Goal: Task Accomplishment & Management: Manage account settings

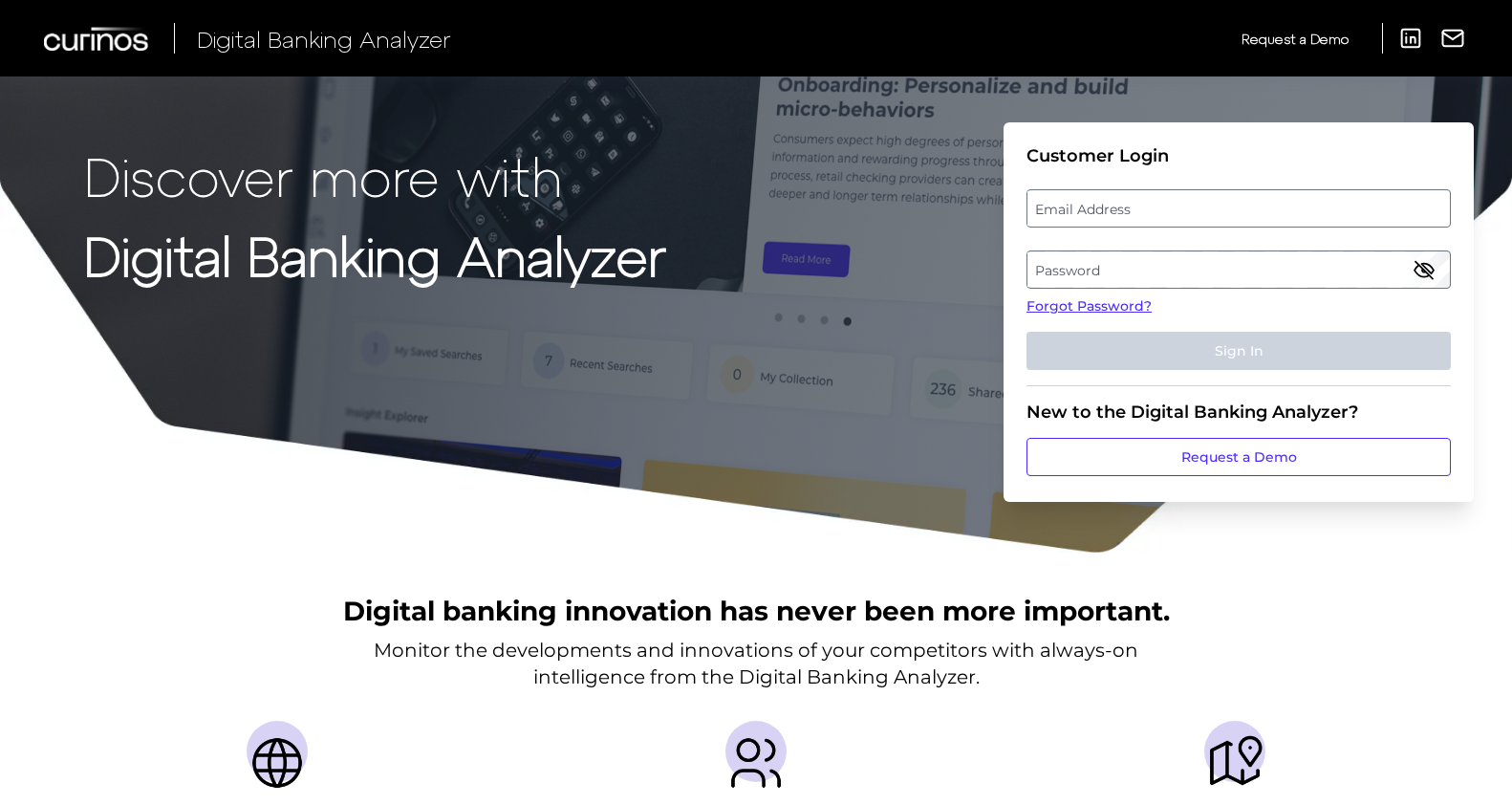
click at [1116, 208] on label "Email Address" at bounding box center [1239, 208] width 422 height 34
click at [1116, 208] on input "email" at bounding box center [1239, 208] width 425 height 38
type input "[PERSON_NAME][EMAIL_ADDRESS][PERSON_NAME][DOMAIN_NAME]"
click at [1205, 259] on label "Password" at bounding box center [1239, 269] width 422 height 34
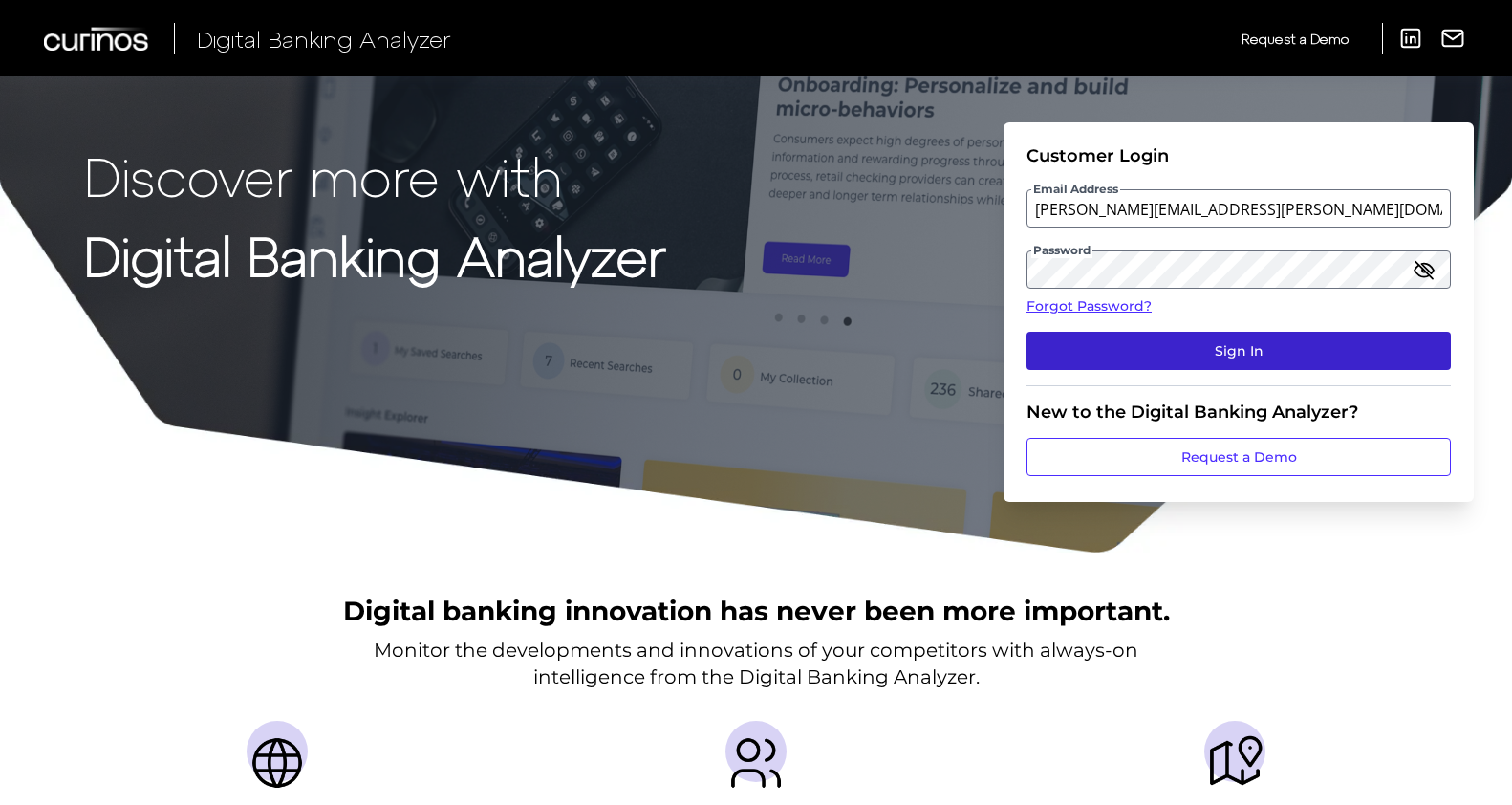
click at [1288, 334] on button "Sign In" at bounding box center [1239, 350] width 425 height 38
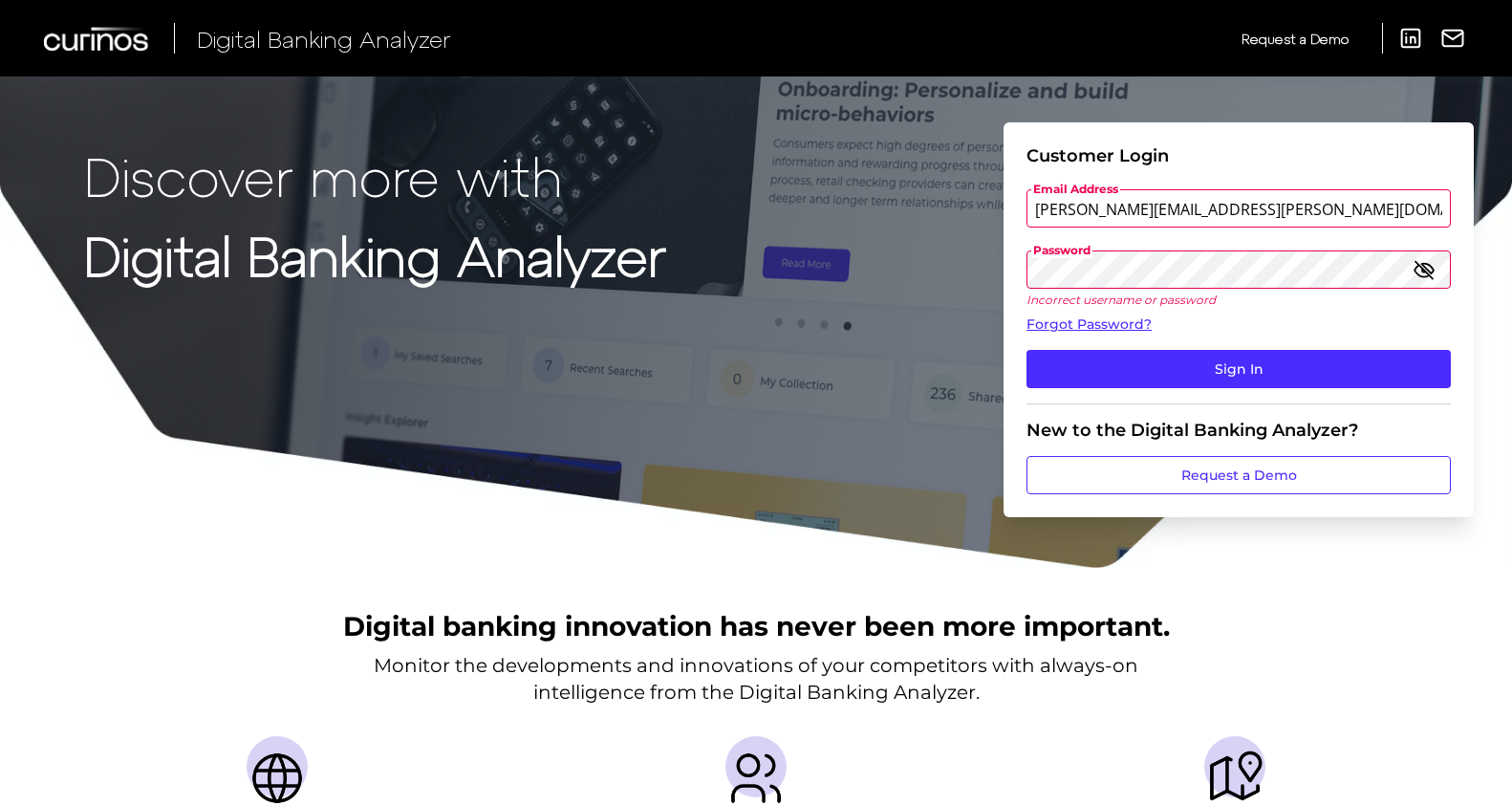
click at [916, 262] on div "Discover more with Digital Banking Analyzer Customer Login Email Address [PERSO…" at bounding box center [756, 285] width 1512 height 570
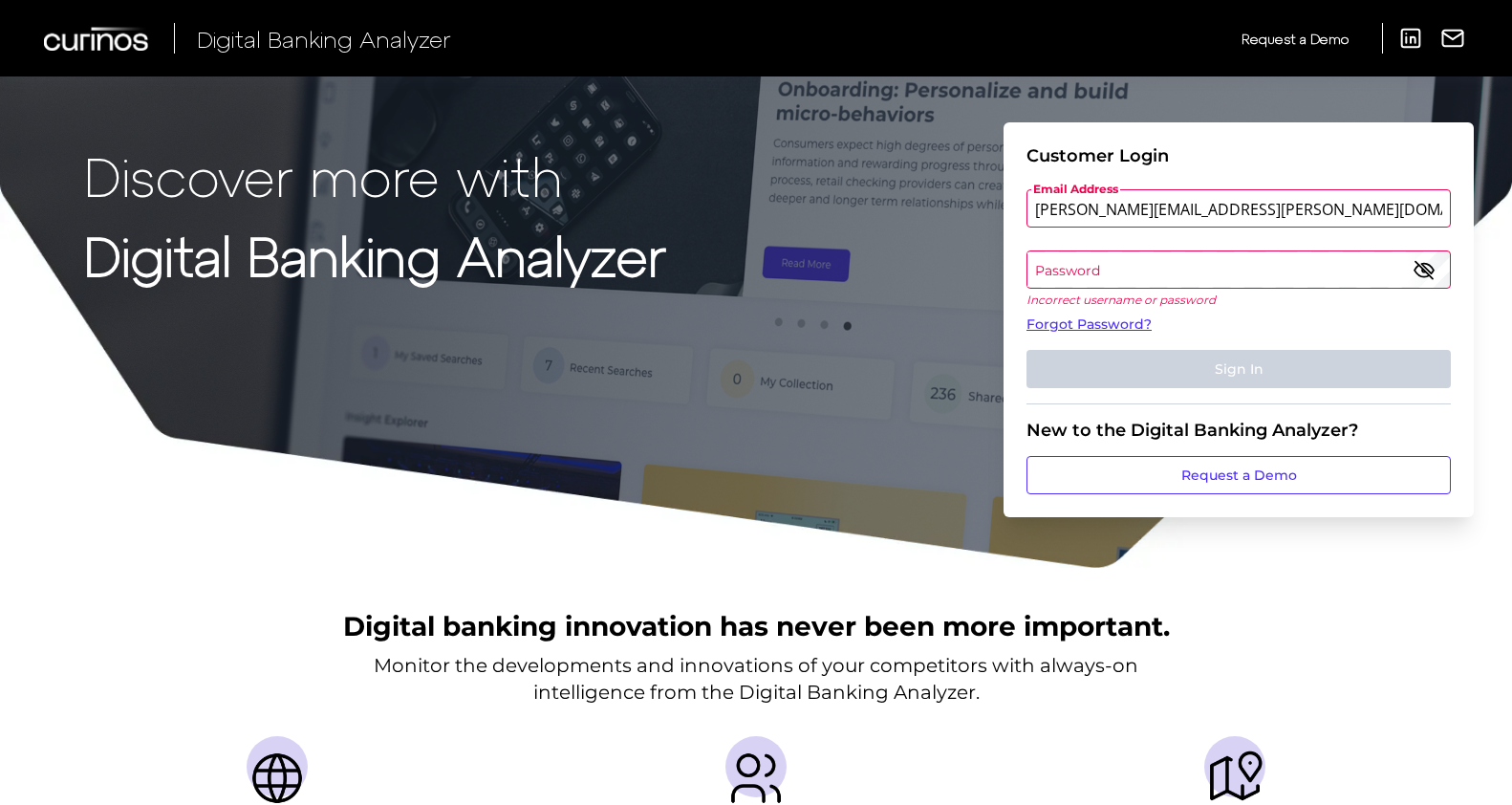
click at [1075, 258] on label "Password" at bounding box center [1239, 269] width 422 height 34
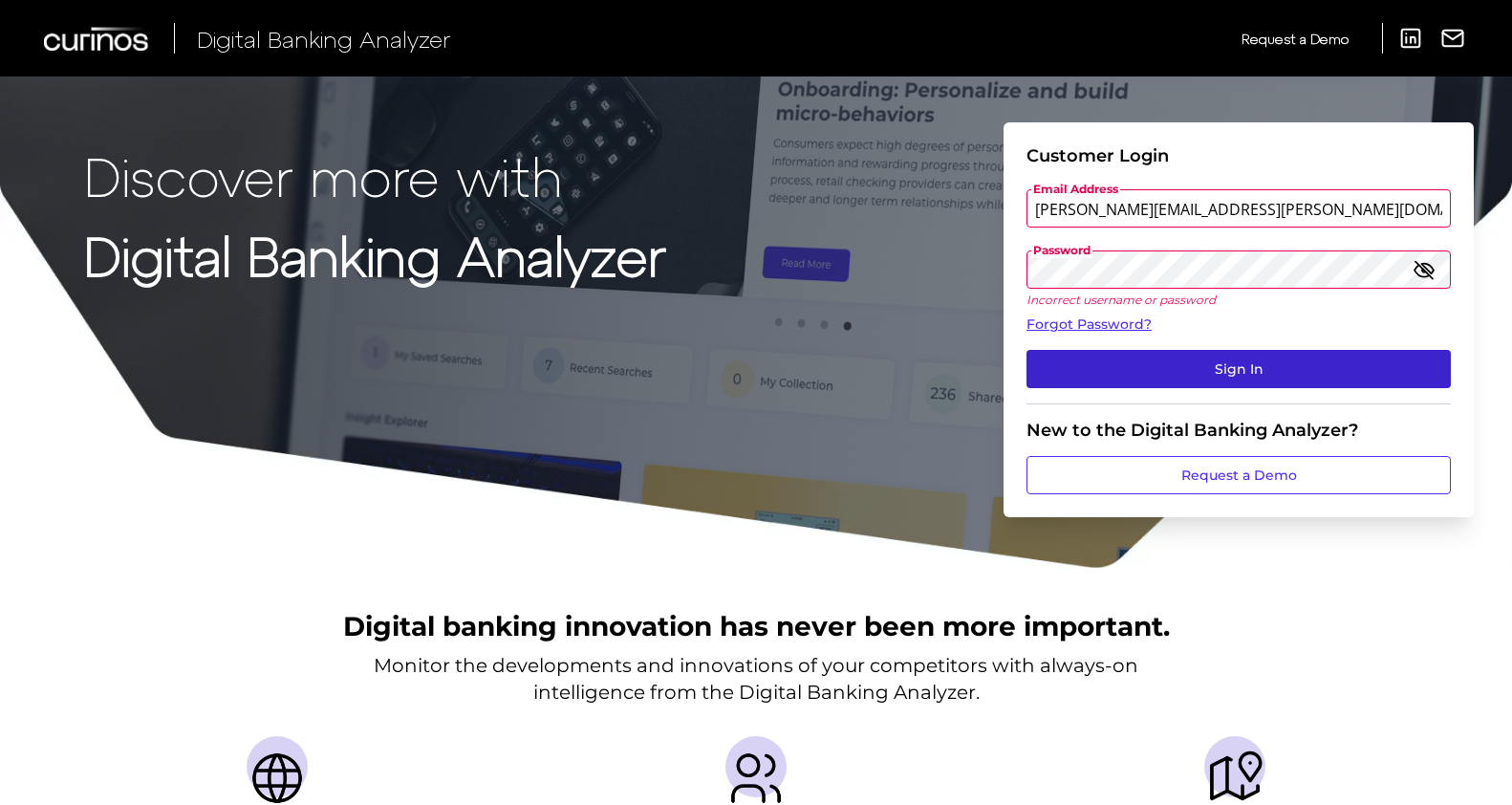
click at [1109, 362] on button "Sign In" at bounding box center [1239, 368] width 425 height 38
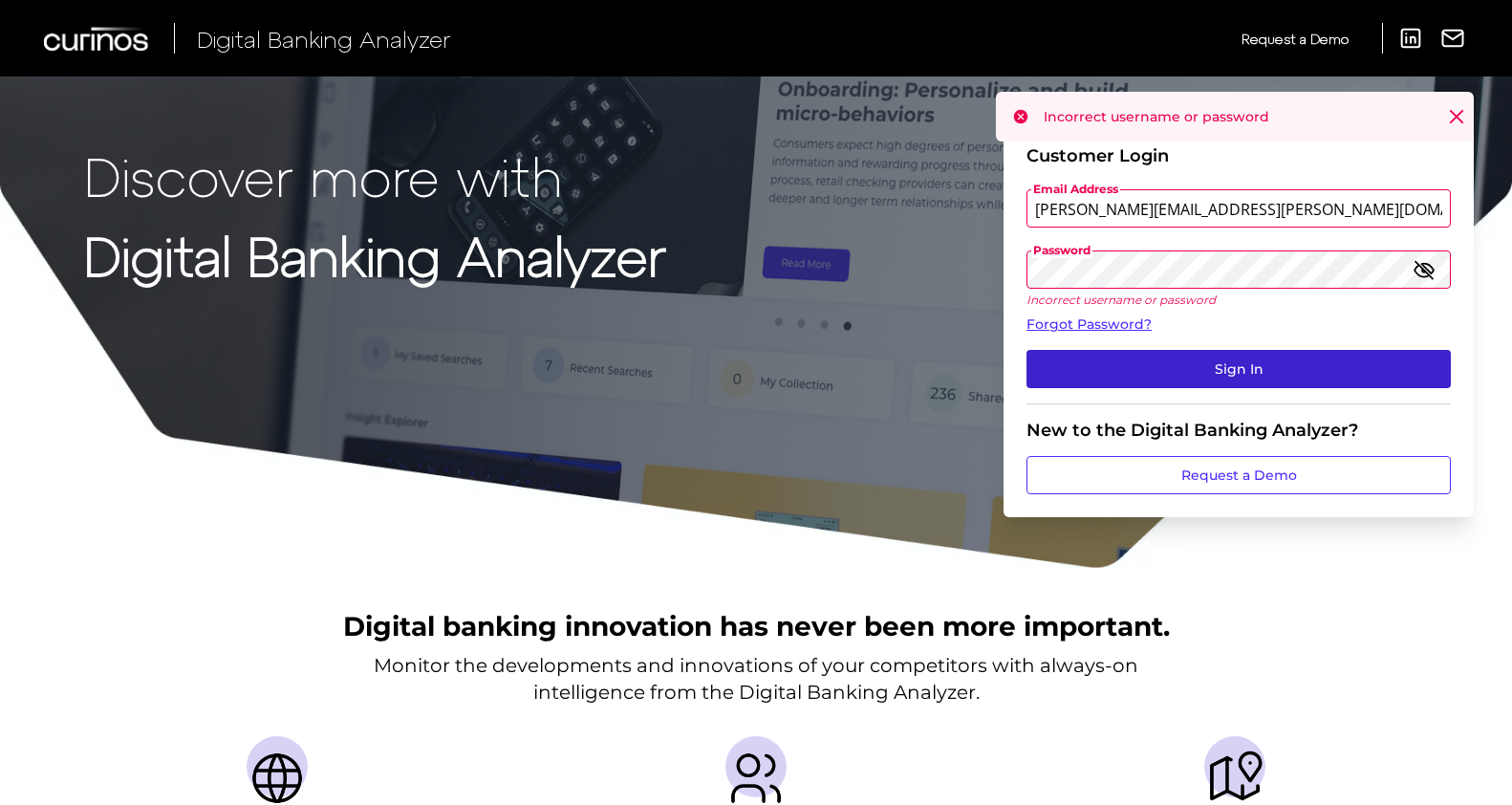
click at [1109, 362] on button "Sign In" at bounding box center [1239, 368] width 425 height 38
